Goal: Task Accomplishment & Management: Use online tool/utility

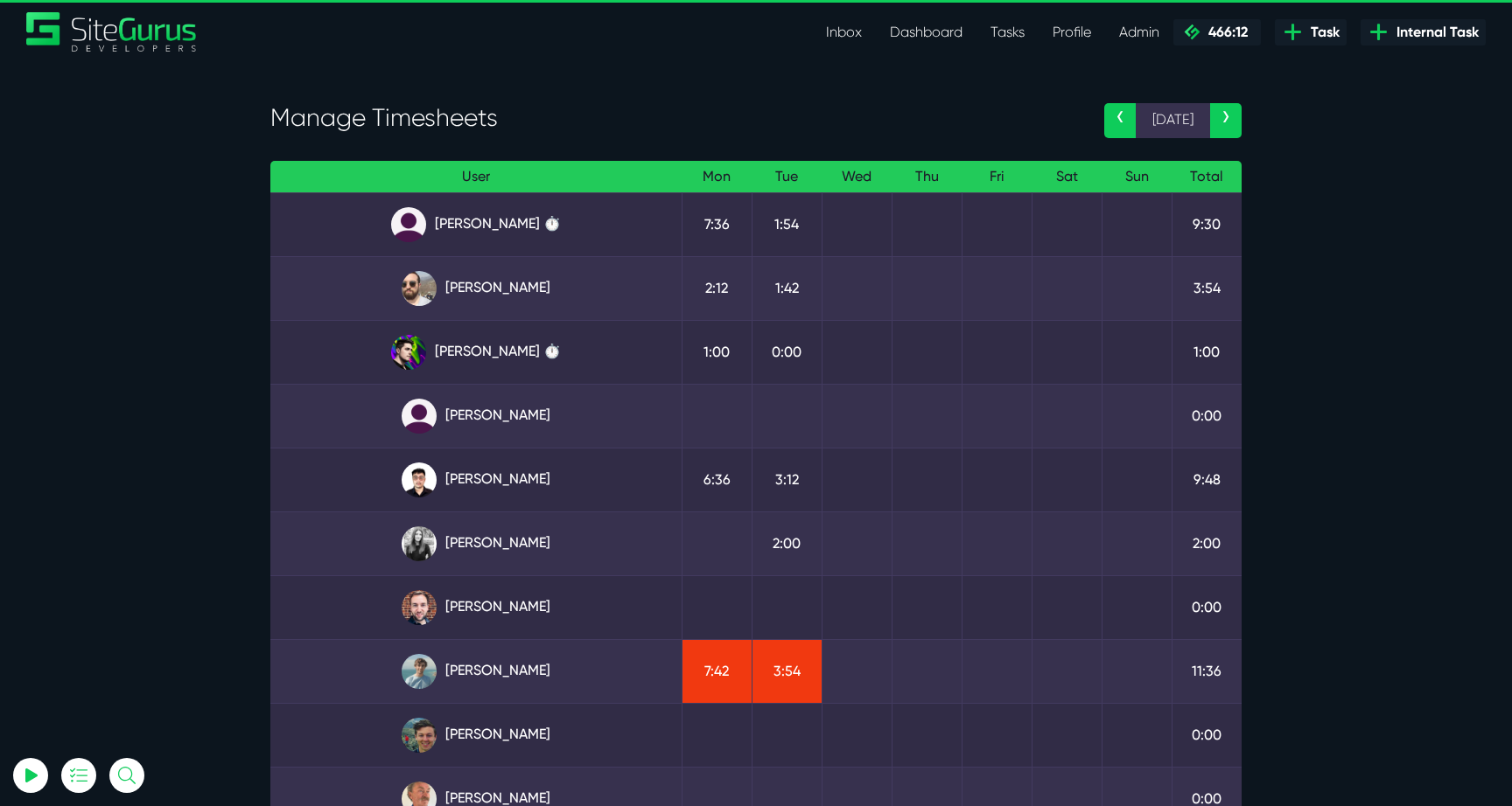
select select "0"
click at [1209, 221] on td "9:30" at bounding box center [1206, 224] width 70 height 64
click at [546, 217] on link "Angel Dagondon ⏱️" at bounding box center [475, 225] width 383 height 35
click at [532, 492] on link "Kevin Abelgas ⏱️" at bounding box center [475, 480] width 383 height 35
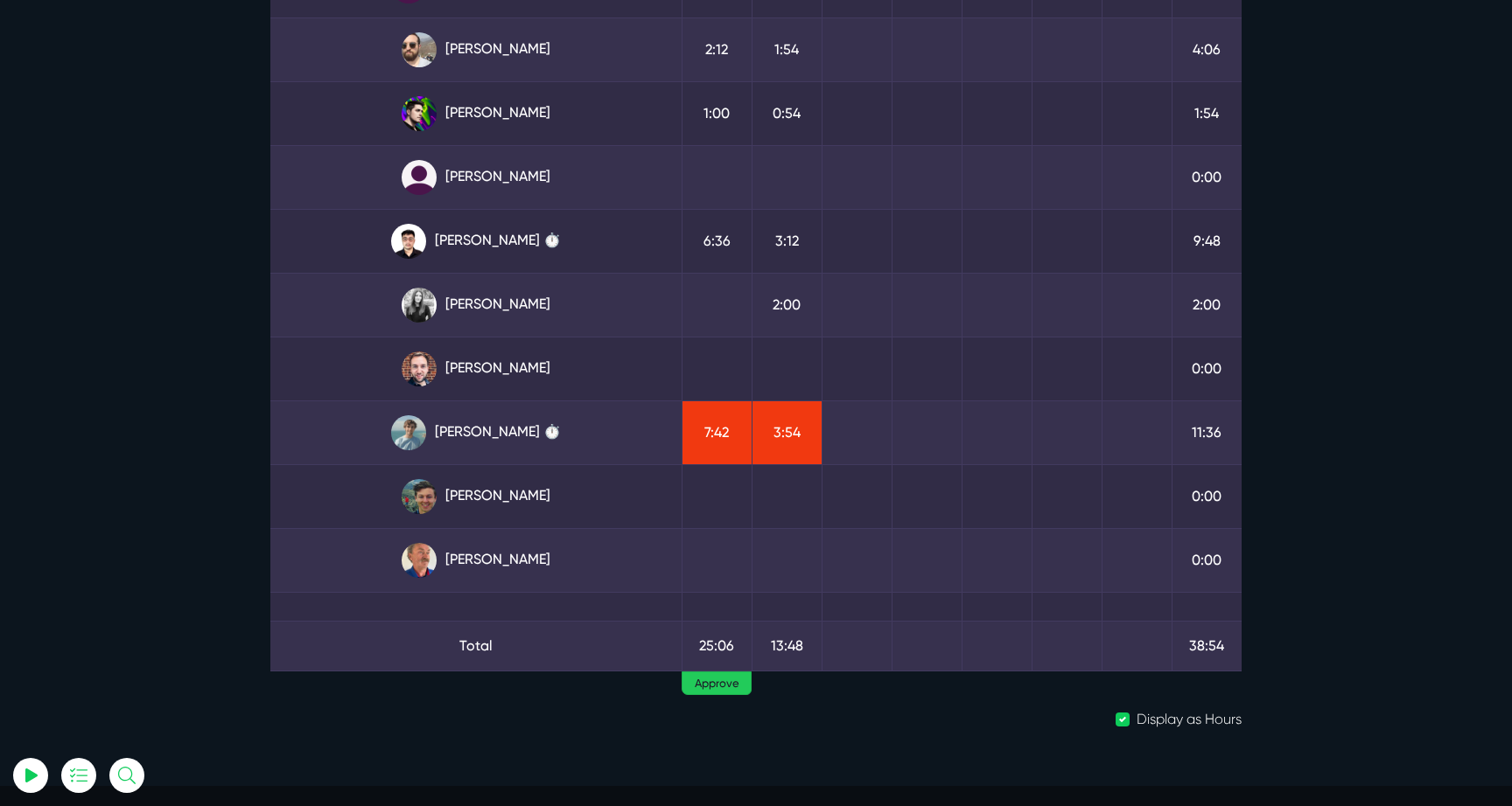
scroll to position [313, 0]
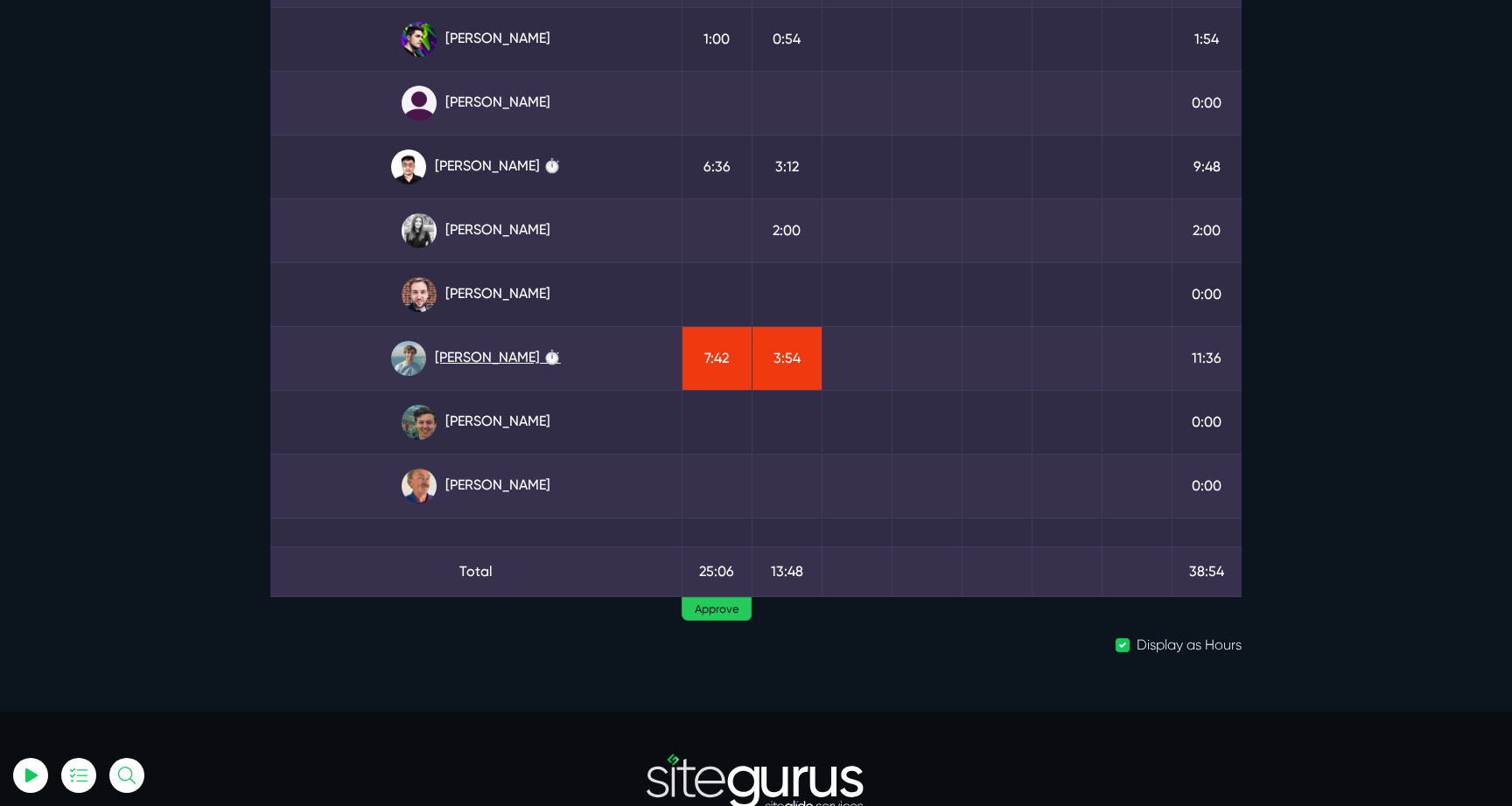
click at [496, 350] on link "Matt Jones ⏱️" at bounding box center [475, 358] width 383 height 35
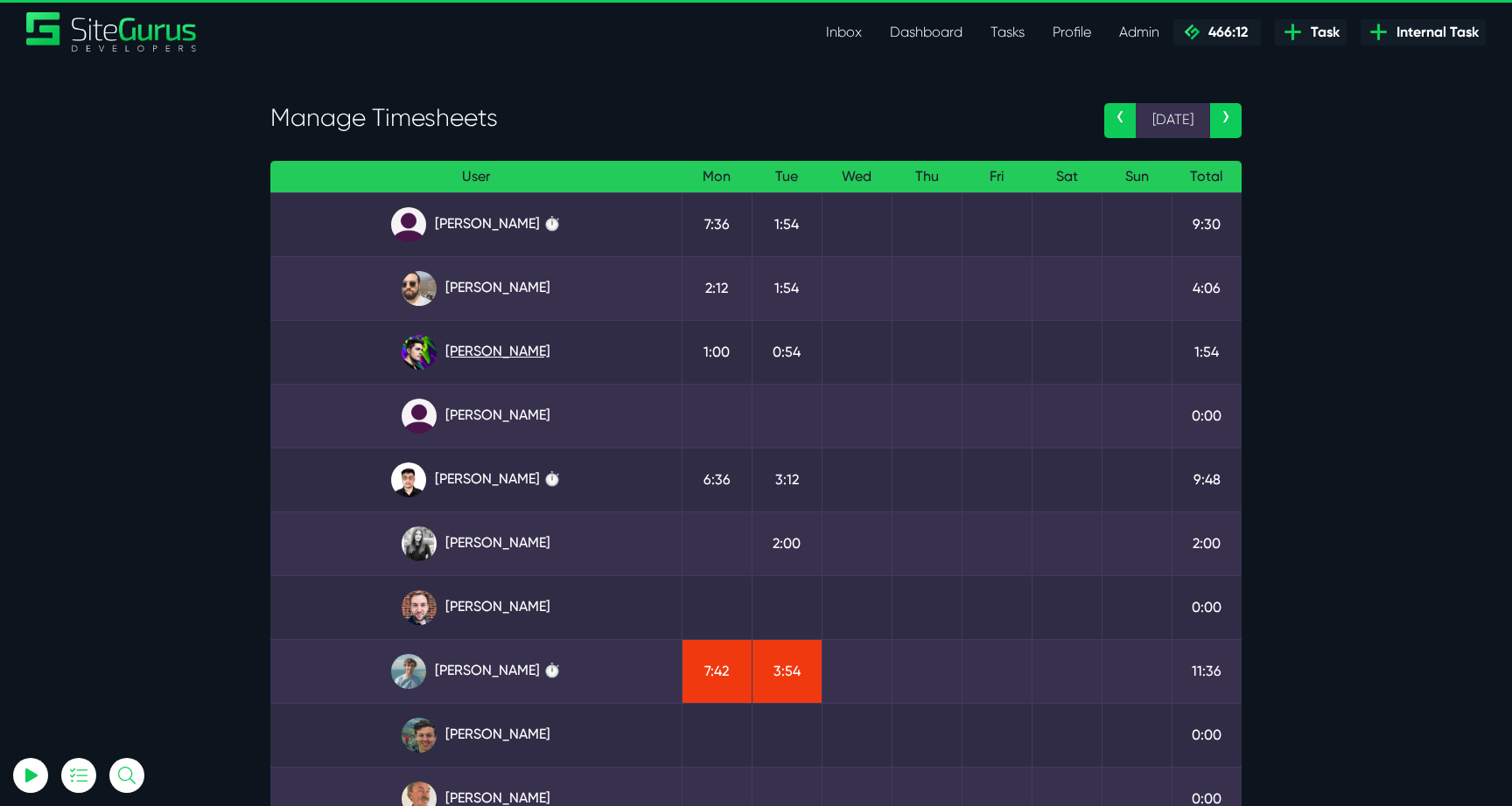
click at [473, 358] on link "Josh Carter" at bounding box center [475, 352] width 383 height 35
